Goal: Check status: Check status

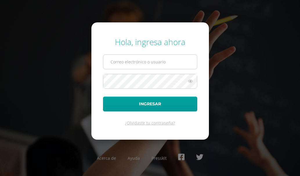
click at [127, 62] on input "text" at bounding box center [150, 62] width 94 height 14
type input "339@laestrella.edu.gt"
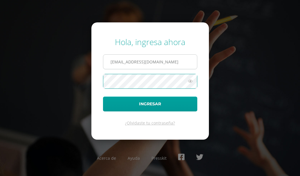
click at [103, 96] on button "Ingresar" at bounding box center [150, 103] width 94 height 15
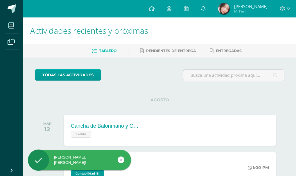
scroll to position [153, 0]
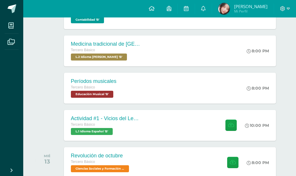
click at [287, 154] on div "todas las Actividades No tienes actividades Échale un vistazo a los demás perío…" at bounding box center [159, 170] width 272 height 533
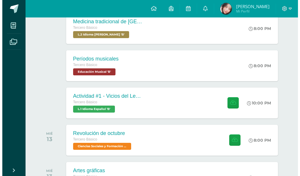
scroll to position [177, 0]
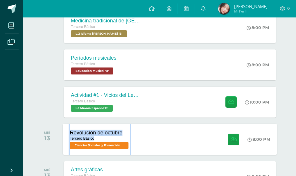
drag, startPoint x: 193, startPoint y: 123, endPoint x: 193, endPoint y: 131, distance: 7.5
click at [193, 131] on div "Revolución de octubre Tercero Básico Ciencias Sociales y Formación Ciudadana 'B…" at bounding box center [170, 138] width 214 height 31
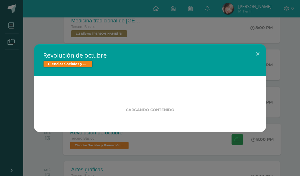
click at [193, 131] on div "Revolución de octubre Ciencias Sociales y Formación Ciudadana Cargando contenido" at bounding box center [149, 88] width 295 height 88
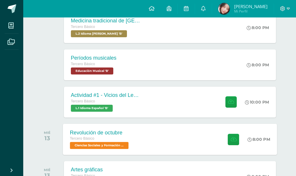
click at [193, 131] on div "Revolución de octubre Tercero Básico Ciencias Sociales y Formación Ciudadana 'B…" at bounding box center [170, 138] width 214 height 31
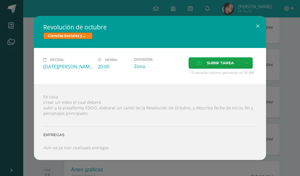
click at [284, 126] on div "Revolución de octubre Ciencias Sociales y Formación Ciudadana Fecha: [DATE][PER…" at bounding box center [149, 87] width 295 height 143
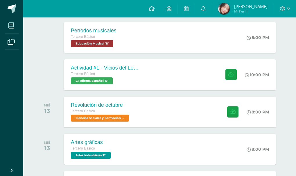
scroll to position [258, 0]
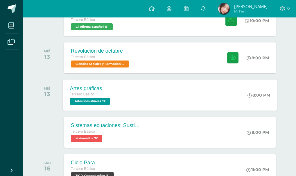
click at [174, 93] on div "Artes gráficas Tercero Básico Artes Industriales 'B' 8:00 PM Artes gráficas Art…" at bounding box center [170, 94] width 214 height 31
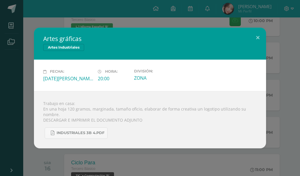
click at [24, 115] on div "Artes gráficas Artes Industriales Fecha: [DATE][PERSON_NAME] Hora: 20:00 Divisi…" at bounding box center [149, 88] width 295 height 120
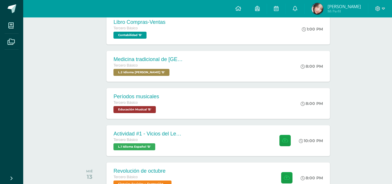
scroll to position [133, 0]
